Goal: Information Seeking & Learning: Learn about a topic

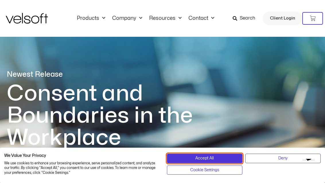
click at [217, 156] on button "Accept All" at bounding box center [205, 158] width 76 height 9
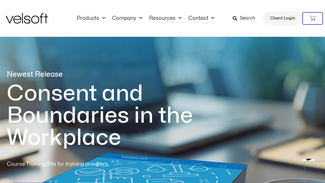
click at [96, 20] on link "Products" at bounding box center [91, 18] width 35 height 6
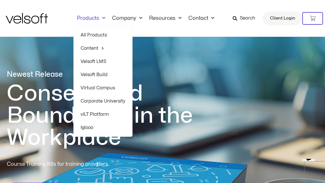
click at [134, 17] on link "Company" at bounding box center [127, 18] width 37 height 6
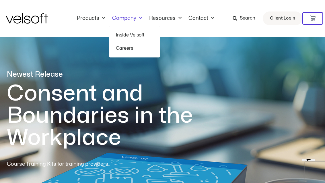
click at [177, 18] on span "Menu" at bounding box center [179, 17] width 6 height 9
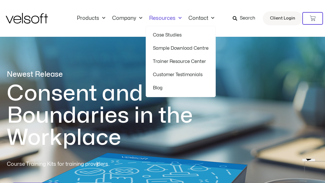
click at [26, 82] on h1 "Consent and Boundaries in the Workplace" at bounding box center [112, 115] width 210 height 66
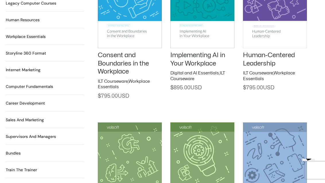
scroll to position [520, 0]
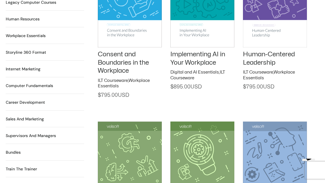
click at [22, 116] on h2 "Sales and Marketing 17 Products" at bounding box center [25, 119] width 38 height 6
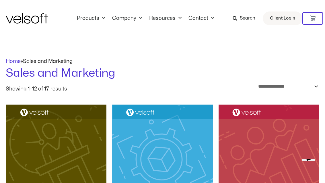
click at [132, 17] on link "Company" at bounding box center [127, 18] width 37 height 6
click at [92, 16] on link "Products" at bounding box center [91, 18] width 35 height 6
click at [98, 16] on link "Products" at bounding box center [91, 18] width 35 height 6
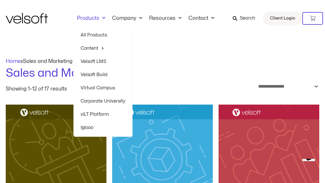
click at [92, 34] on link "All Products" at bounding box center [103, 34] width 45 height 13
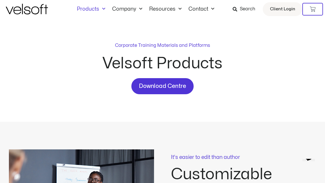
click at [149, 88] on span "Download Centre" at bounding box center [162, 86] width 47 height 9
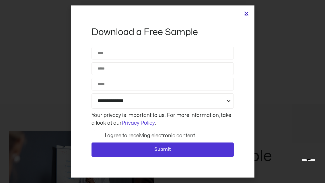
scroll to position [28, 0]
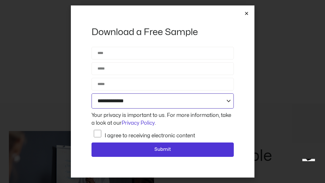
click at [109, 103] on select "**********" at bounding box center [163, 100] width 142 height 15
select select "**********"
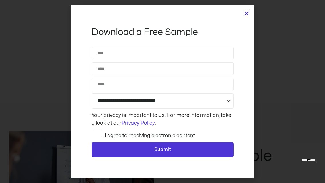
click at [246, 13] on icon "Close" at bounding box center [247, 13] width 4 height 4
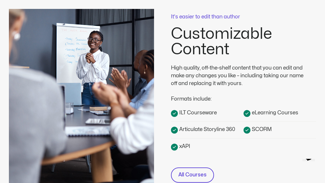
scroll to position [149, 0]
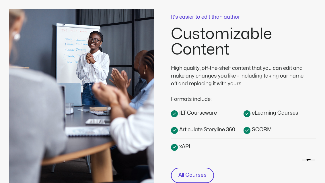
click at [202, 175] on span "All Courses" at bounding box center [193, 175] width 28 height 8
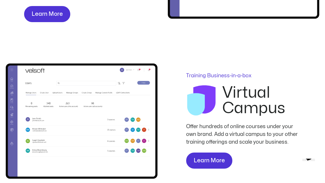
scroll to position [804, 0]
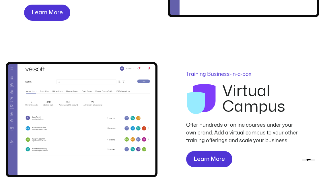
click at [214, 160] on span "Learn More" at bounding box center [209, 159] width 31 height 9
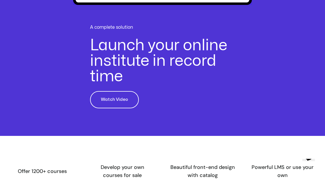
scroll to position [296, 0]
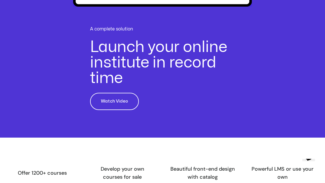
click at [111, 99] on span "Watch Video" at bounding box center [114, 101] width 27 height 7
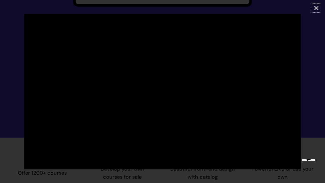
click at [315, 7] on icon "Close (Esc)" at bounding box center [317, 8] width 6 height 6
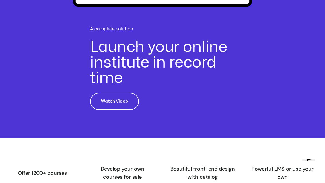
click at [105, 103] on span "Watch Video" at bounding box center [114, 101] width 27 height 7
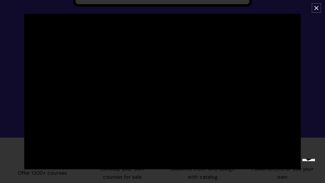
click at [316, 12] on link "Close (Esc)" at bounding box center [316, 8] width 9 height 9
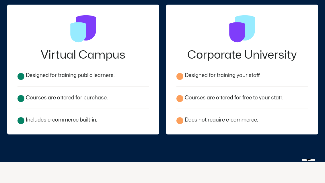
scroll to position [831, 0]
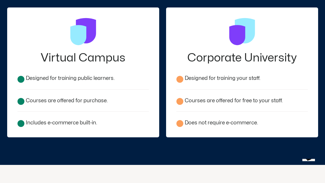
click at [56, 59] on h2 "Virtual Campus" at bounding box center [84, 57] width 132 height 11
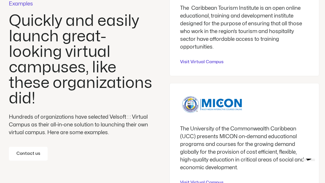
scroll to position [1455, 0]
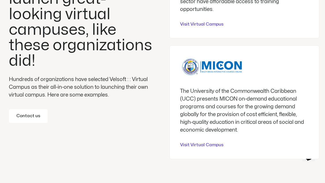
click at [211, 148] on span "Visit Virtual Campus" at bounding box center [201, 145] width 43 height 7
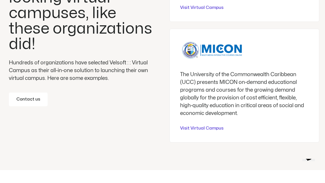
scroll to position [1511, 0]
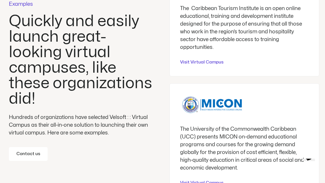
scroll to position [1455, 0]
click at [212, 66] on span "Visit Virtual Campus" at bounding box center [201, 62] width 43 height 7
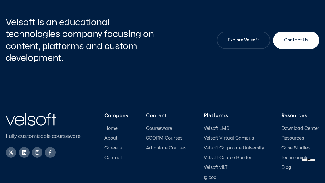
scroll to position [2050, 0]
click at [110, 141] on span "About" at bounding box center [111, 138] width 13 height 5
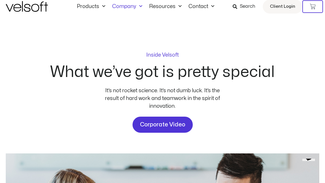
scroll to position [16, 0]
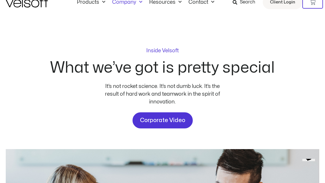
click at [155, 122] on span "Corporate Video" at bounding box center [162, 120] width 45 height 9
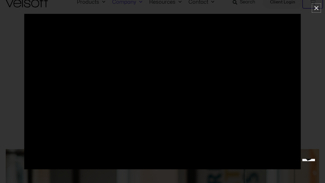
click at [314, 8] on icon "Close (Esc)" at bounding box center [317, 8] width 6 height 6
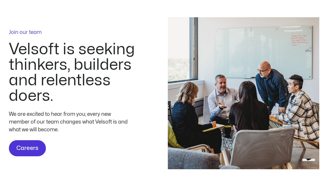
scroll to position [1641, 0]
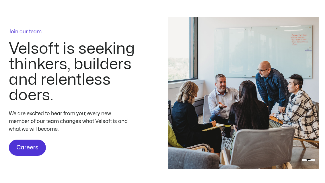
click at [25, 144] on span "Careers" at bounding box center [27, 147] width 22 height 9
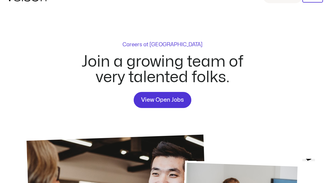
click at [162, 99] on span "View Open Jobs" at bounding box center [162, 99] width 43 height 9
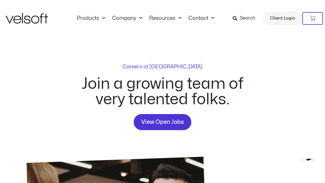
click at [33, 17] on img at bounding box center [27, 18] width 42 height 11
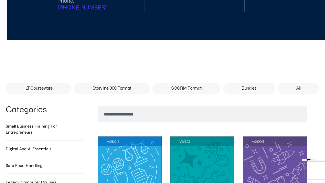
scroll to position [342, 0]
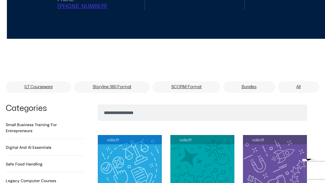
click at [248, 81] on link "Bundles" at bounding box center [249, 86] width 52 height 11
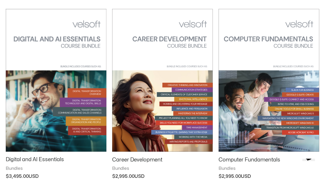
scroll to position [96, 0]
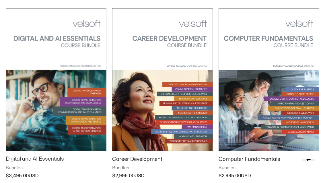
click at [260, 90] on img at bounding box center [269, 79] width 101 height 143
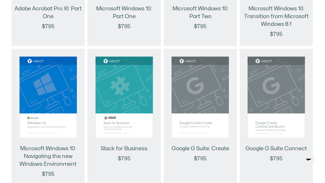
scroll to position [652, 0]
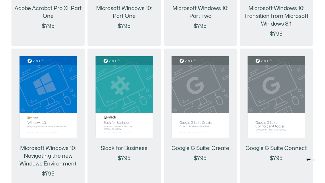
click at [116, 127] on img at bounding box center [124, 98] width 57 height 82
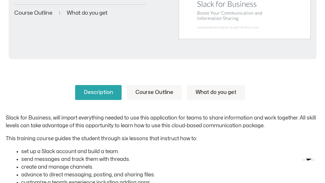
scroll to position [196, 0]
click at [149, 94] on link "Course Outline" at bounding box center [154, 92] width 55 height 15
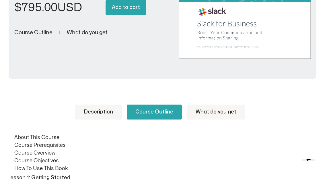
scroll to position [176, 0]
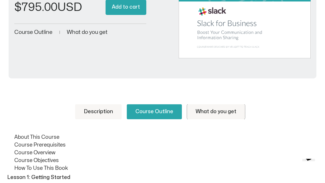
click at [222, 111] on link "What do you get" at bounding box center [216, 111] width 58 height 15
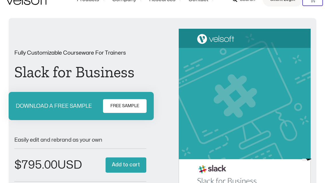
scroll to position [0, 0]
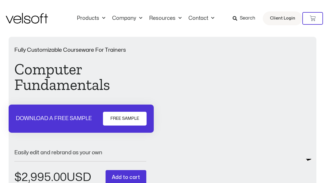
click at [98, 18] on link "Products" at bounding box center [91, 18] width 35 height 6
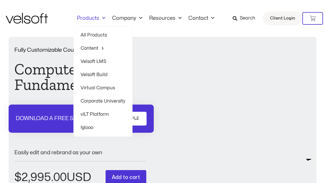
click at [91, 49] on link "Content" at bounding box center [103, 48] width 45 height 13
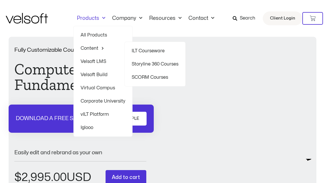
click at [92, 49] on link "Content" at bounding box center [103, 48] width 45 height 13
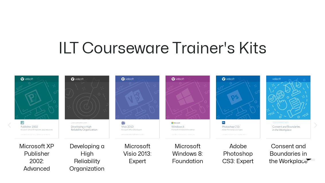
scroll to position [512, 0]
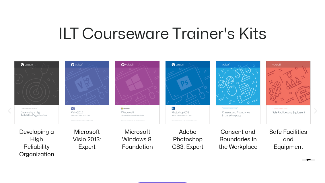
click at [182, 91] on img "8 / 20" at bounding box center [188, 92] width 45 height 63
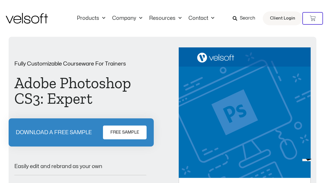
click at [102, 18] on span "Menu" at bounding box center [102, 17] width 6 height 9
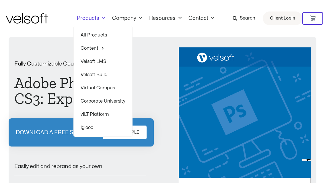
click at [90, 45] on link "Content" at bounding box center [103, 48] width 45 height 13
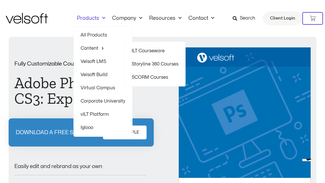
click at [91, 50] on link "Content" at bounding box center [103, 48] width 45 height 13
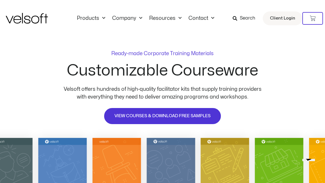
click at [153, 116] on span "VIEW COURSES & DOWNLOAD FREE SAMPLES" at bounding box center [163, 116] width 96 height 7
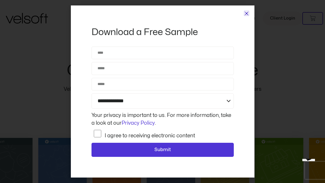
click at [248, 12] on icon "Close" at bounding box center [247, 13] width 4 height 4
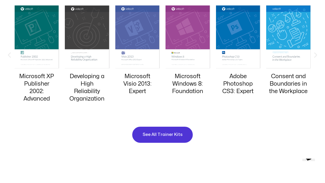
scroll to position [551, 0]
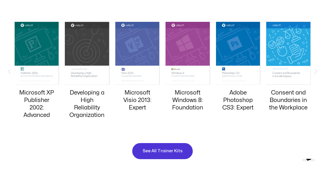
click at [159, 151] on span "See All Trainer Kits" at bounding box center [163, 151] width 40 height 7
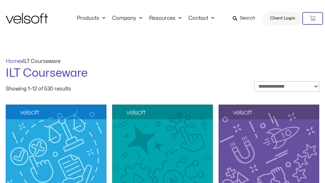
click at [313, 85] on select "**********" at bounding box center [287, 86] width 65 height 10
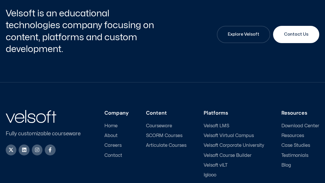
scroll to position [924, 0]
click at [159, 123] on span "Courseware" at bounding box center [159, 125] width 26 height 5
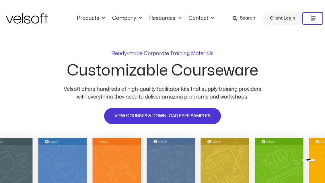
click at [103, 17] on span "Menu" at bounding box center [102, 17] width 6 height 9
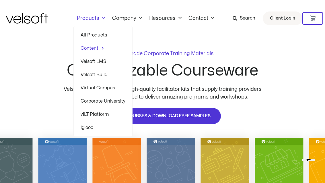
click at [91, 47] on link "Content" at bounding box center [103, 48] width 45 height 13
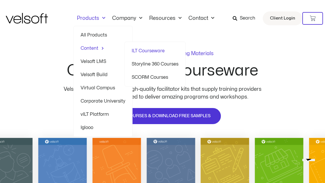
click at [147, 65] on link "Storyline 360 Courses" at bounding box center [155, 63] width 47 height 13
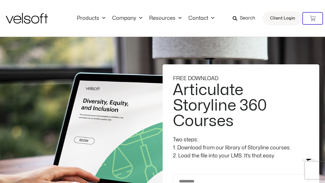
click at [97, 19] on link "Products" at bounding box center [91, 18] width 35 height 6
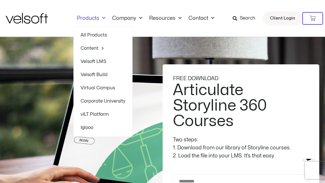
click at [95, 49] on link "Content" at bounding box center [103, 48] width 45 height 13
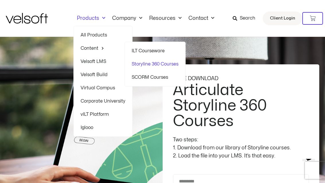
click at [149, 78] on link "SCORM Courses" at bounding box center [155, 77] width 47 height 13
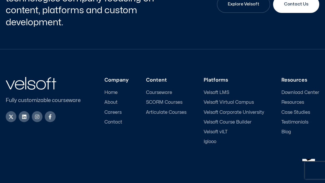
scroll to position [2137, 0]
click at [248, 115] on span "Velsoft Corporate University" at bounding box center [234, 112] width 61 height 5
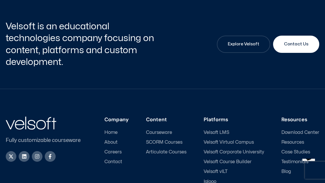
scroll to position [2159, 0]
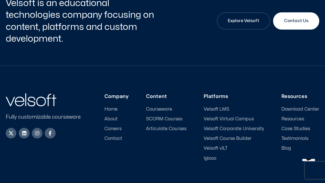
click at [214, 156] on span "Iglooo" at bounding box center [210, 158] width 13 height 5
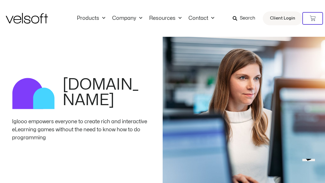
click at [134, 19] on link "Company" at bounding box center [127, 18] width 37 height 6
click at [178, 17] on span "Menu" at bounding box center [179, 17] width 6 height 9
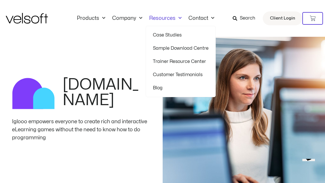
click at [173, 59] on link "Trainer Resource Center" at bounding box center [181, 61] width 56 height 13
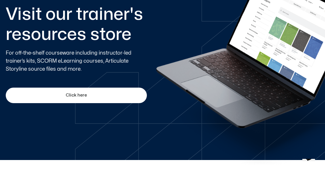
scroll to position [402, 0]
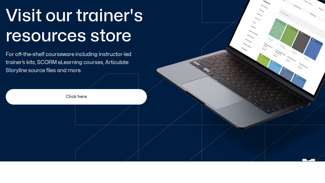
click at [72, 95] on span "Click here" at bounding box center [76, 96] width 21 height 7
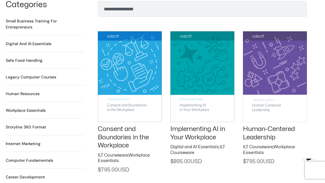
scroll to position [447, 0]
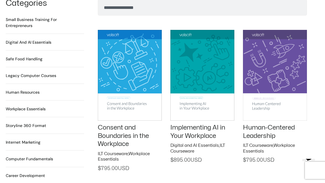
click at [28, 139] on h2 "Internet Marketing 12 Products" at bounding box center [23, 142] width 35 height 6
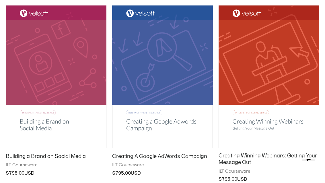
scroll to position [97, 0]
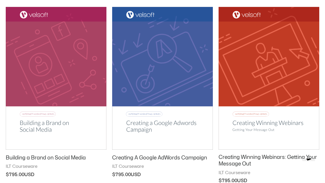
click at [37, 74] on img at bounding box center [56, 78] width 101 height 143
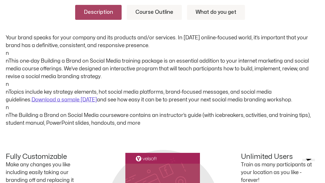
scroll to position [258, 0]
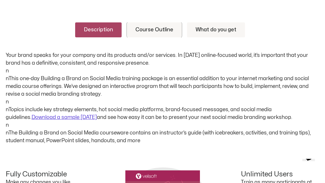
click at [159, 27] on link "Course Outline" at bounding box center [154, 29] width 55 height 15
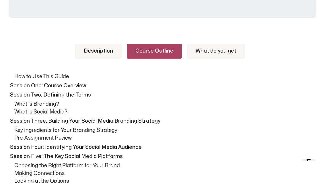
scroll to position [235, 0]
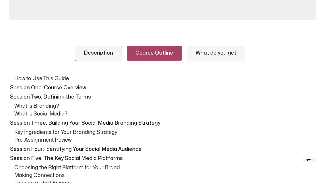
click at [94, 54] on link "Description" at bounding box center [98, 53] width 47 height 15
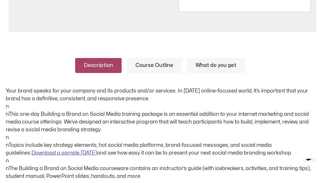
scroll to position [222, 0]
click at [224, 65] on link "What do you get" at bounding box center [216, 65] width 58 height 15
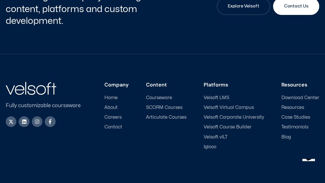
scroll to position [758, 0]
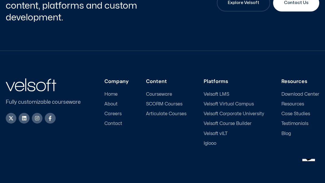
click at [36, 117] on icon at bounding box center [37, 118] width 5 height 5
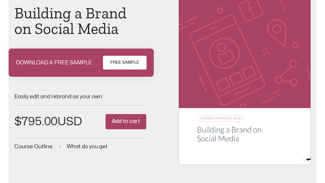
scroll to position [56, 0]
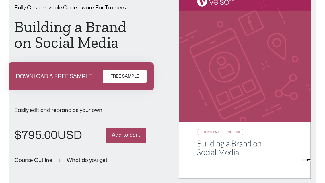
click at [122, 77] on span "FREE SAMPLE" at bounding box center [125, 76] width 29 height 7
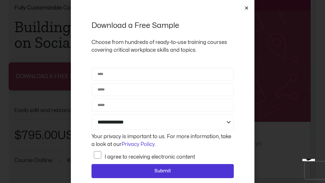
click at [239, 11] on div "**********" at bounding box center [163, 99] width 184 height 199
click at [247, 6] on icon "Close" at bounding box center [247, 8] width 4 height 4
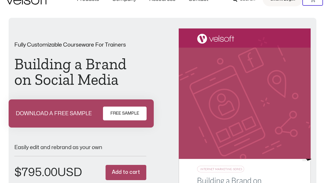
scroll to position [0, 0]
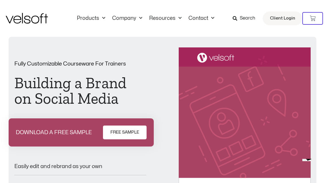
click at [99, 18] on span "Menu" at bounding box center [102, 17] width 6 height 9
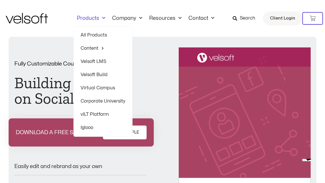
click at [92, 48] on link "Content" at bounding box center [103, 48] width 45 height 13
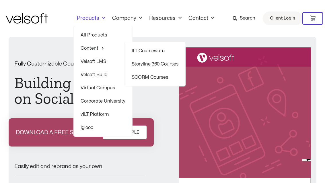
click at [147, 51] on link "ILT Courseware" at bounding box center [155, 50] width 47 height 13
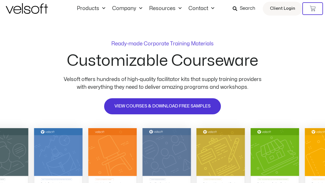
scroll to position [10, 0]
click at [127, 109] on span "VIEW COURSES & DOWNLOAD FREE SAMPLES" at bounding box center [163, 106] width 96 height 7
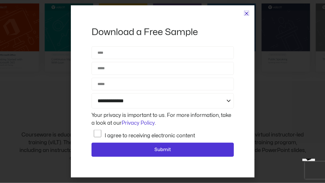
scroll to position [209, 0]
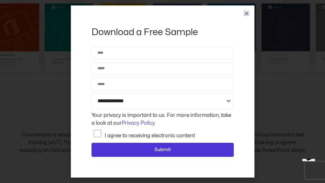
click at [245, 16] on icon "Close" at bounding box center [247, 13] width 4 height 4
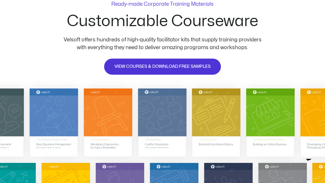
scroll to position [0, 0]
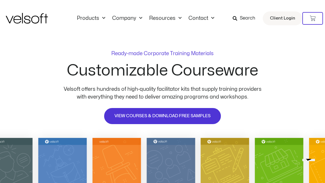
click at [173, 18] on link "Resources" at bounding box center [165, 18] width 39 height 6
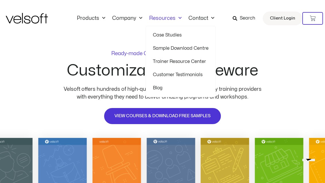
click at [98, 15] on link "Products" at bounding box center [91, 18] width 35 height 6
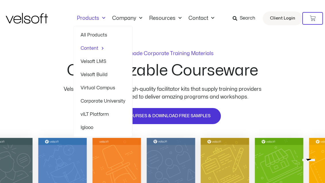
click at [92, 36] on link "All Products" at bounding box center [103, 34] width 45 height 13
click at [92, 34] on link "All Products" at bounding box center [103, 34] width 45 height 13
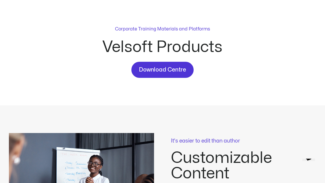
scroll to position [26, 0]
click at [159, 72] on span "Download Centre" at bounding box center [162, 69] width 47 height 9
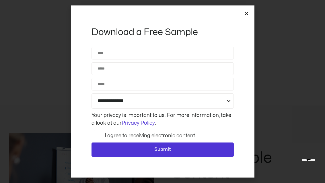
scroll to position [44, 0]
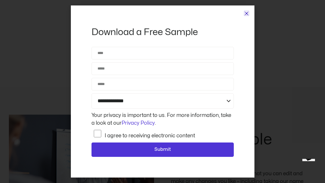
click at [245, 16] on icon "Close" at bounding box center [247, 13] width 4 height 4
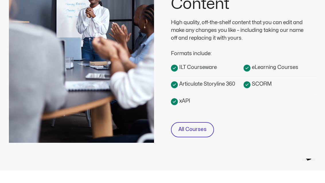
scroll to position [195, 0]
click at [192, 130] on span "All Courses" at bounding box center [193, 130] width 28 height 8
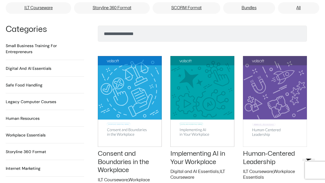
scroll to position [421, 0]
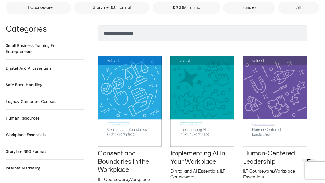
click at [38, 99] on h2 "Legacy Computer Courses 234 Products" at bounding box center [31, 102] width 51 height 6
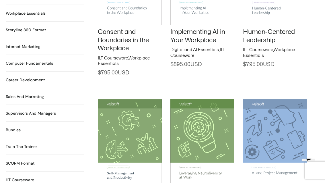
scroll to position [543, 0]
click at [29, 110] on h2 "Supervisors and Managers 90 Products" at bounding box center [31, 113] width 50 height 6
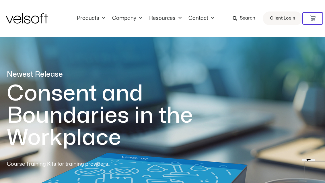
scroll to position [561, 0]
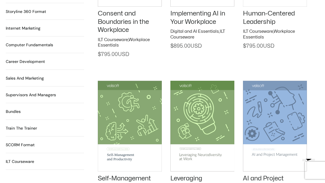
click at [24, 75] on h2 "Sales and Marketing 17 Products" at bounding box center [25, 78] width 38 height 6
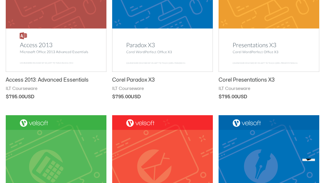
scroll to position [165, 0]
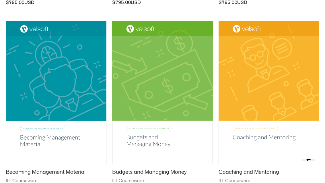
scroll to position [451, 0]
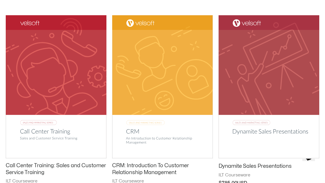
scroll to position [281, 0]
click at [156, 167] on h2 "CRM: Introduction To Customer Relationship Management" at bounding box center [162, 168] width 101 height 13
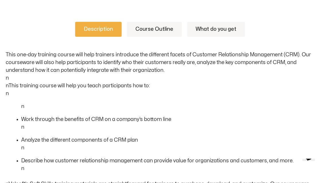
scroll to position [262, 0]
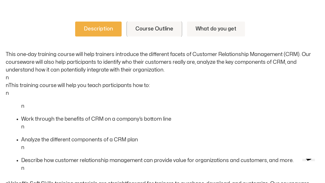
click at [153, 31] on link "Course Outline" at bounding box center [154, 29] width 55 height 15
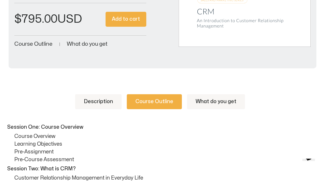
scroll to position [165, 0]
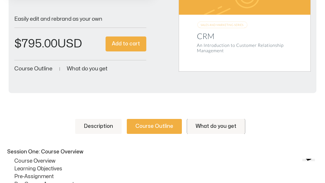
click at [221, 127] on link "What do you get" at bounding box center [216, 126] width 58 height 15
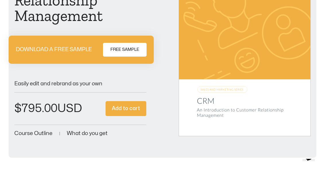
scroll to position [0, 0]
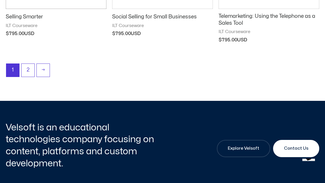
scroll to position [803, 0]
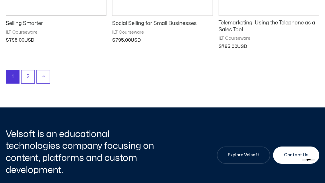
click at [27, 76] on link "2" at bounding box center [28, 76] width 13 height 13
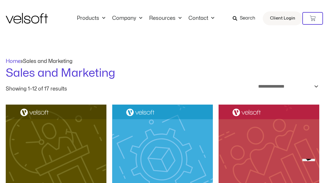
scroll to position [821, 0]
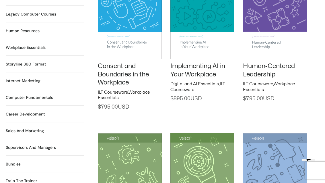
scroll to position [443, 0]
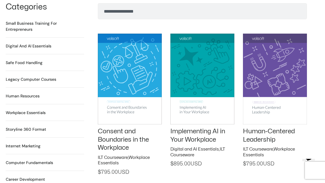
click at [25, 76] on h2 "Legacy Computer Courses 234 Products" at bounding box center [31, 79] width 51 height 6
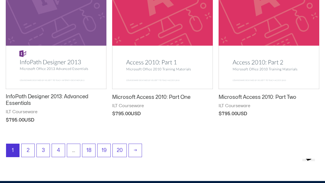
scroll to position [717, 0]
click at [135, 148] on link "→" at bounding box center [135, 150] width 13 height 13
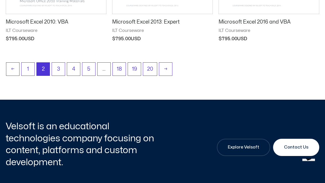
scroll to position [800, 0]
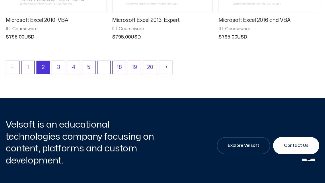
click at [59, 67] on link "3" at bounding box center [58, 67] width 13 height 13
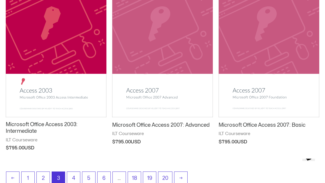
scroll to position [695, 0]
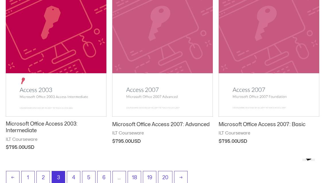
click at [148, 175] on link "19" at bounding box center [149, 177] width 13 height 13
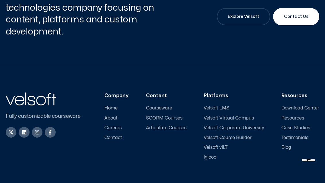
scroll to position [943, 0]
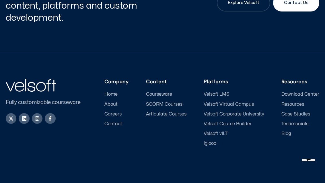
click at [298, 102] on span "Resources" at bounding box center [293, 104] width 23 height 5
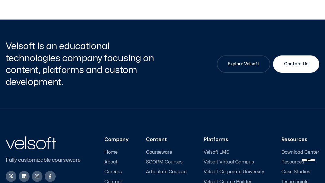
scroll to position [1074, 0]
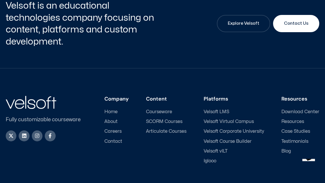
click at [298, 109] on span "Download Center" at bounding box center [301, 111] width 38 height 5
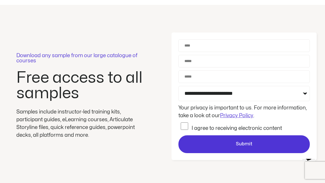
scroll to position [31, 0]
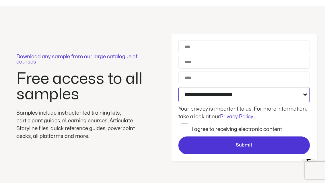
click at [277, 94] on select "**********" at bounding box center [245, 94] width 132 height 15
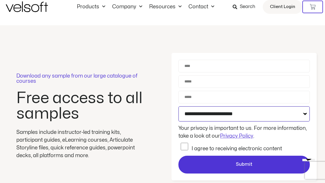
scroll to position [0, 0]
